Goal: Task Accomplishment & Management: Manage account settings

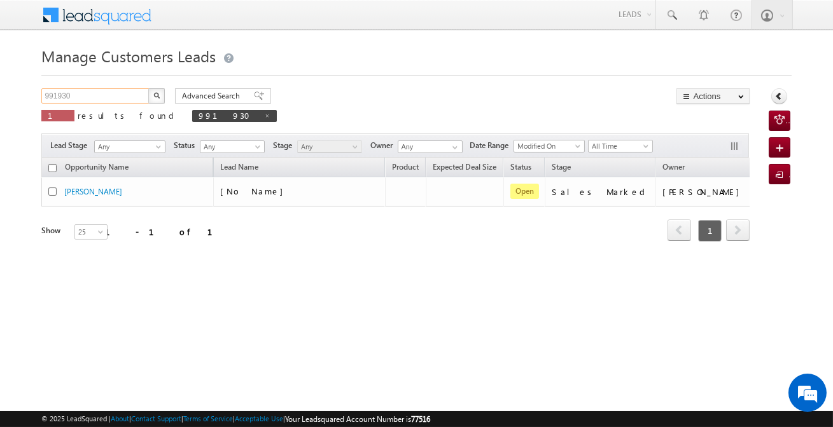
click at [130, 92] on input "991930" at bounding box center [95, 95] width 109 height 15
click at [129, 92] on input "991930" at bounding box center [95, 95] width 109 height 15
paste input "6"
type input "991960"
click at [148, 88] on button "button" at bounding box center [156, 95] width 17 height 15
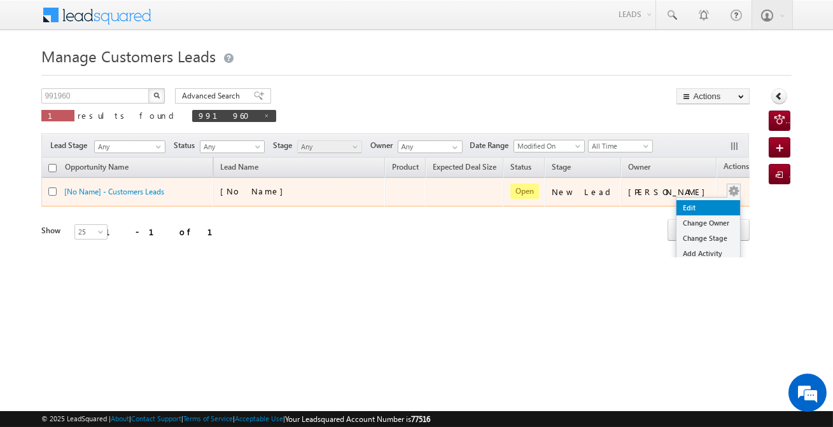
click at [688, 205] on link "Edit" at bounding box center [708, 207] width 64 height 15
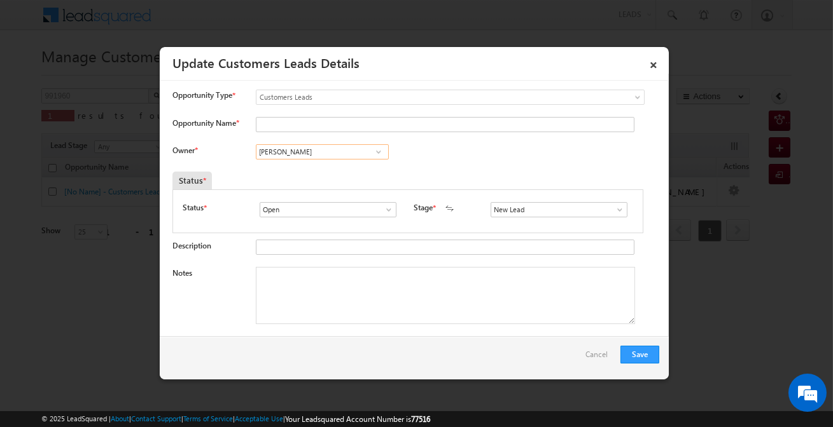
click at [335, 152] on input "[PERSON_NAME]" at bounding box center [322, 151] width 133 height 15
paste input "[PERSON_NAME]"
click at [336, 167] on link "[PERSON_NAME] [PERSON_NAME][EMAIL_ADDRESS][DOMAIN_NAME]" at bounding box center [322, 172] width 133 height 24
type input "[PERSON_NAME]"
click at [551, 216] on input "New Lead" at bounding box center [558, 209] width 137 height 15
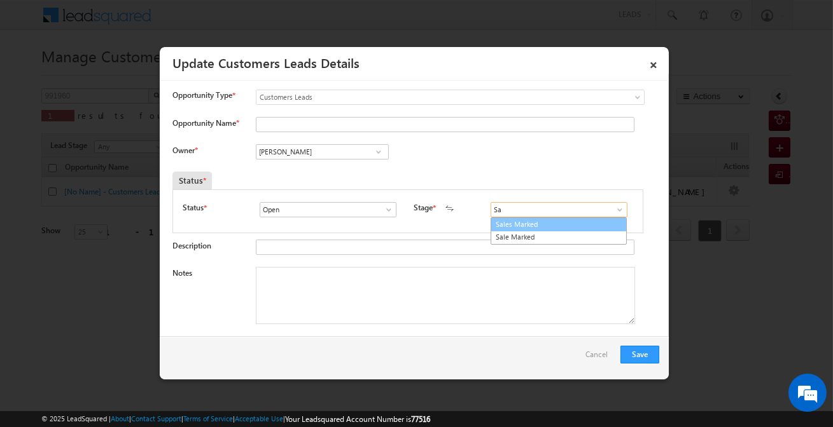
click at [541, 228] on link "Sales Marked" at bounding box center [558, 225] width 136 height 15
type input "Sales Marked"
click at [307, 127] on input "Opportunity Name *" at bounding box center [445, 124] width 378 height 15
paste input "[PERSON_NAME]"
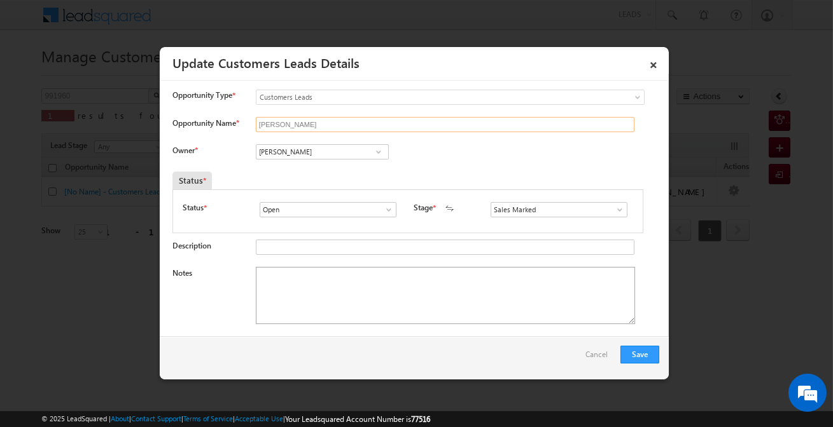
type input "[PERSON_NAME]"
click at [313, 299] on textarea "Notes" at bounding box center [445, 295] width 379 height 57
paste textarea "[PERSON_NAME] / Purchase / 10Lakh / Customer is self employed /Pincode is 24471…"
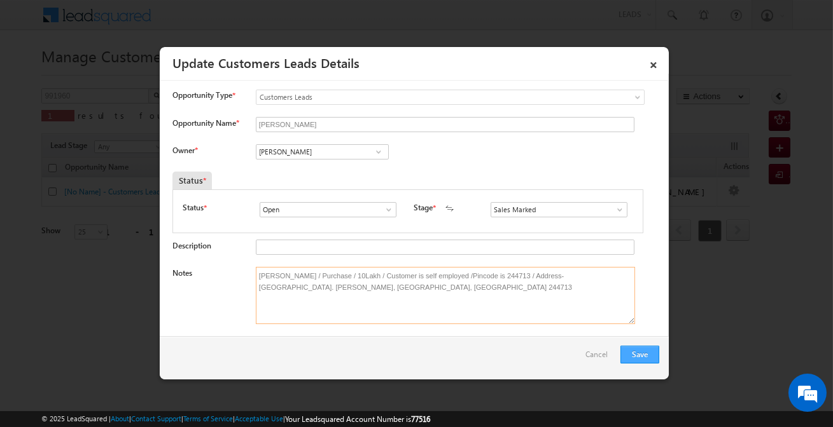
type textarea "[PERSON_NAME] / Purchase / 10Lakh / Customer is self employed /Pincode is 24471…"
click at [630, 352] on button "Save" at bounding box center [639, 355] width 39 height 18
